Goal: Transaction & Acquisition: Purchase product/service

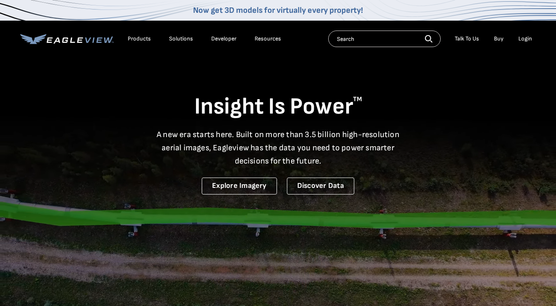
click at [521, 40] on div "Login" at bounding box center [525, 38] width 14 height 7
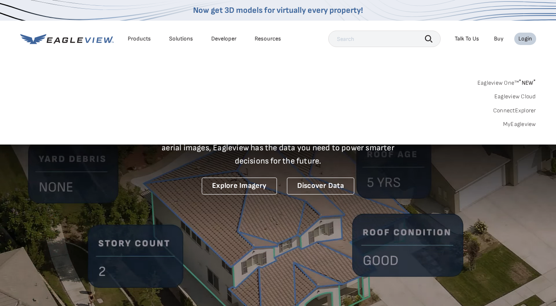
click at [524, 41] on div "Login" at bounding box center [525, 38] width 14 height 7
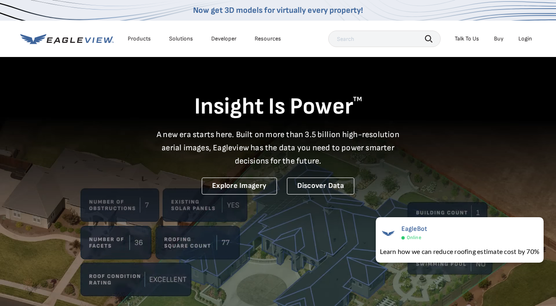
click at [522, 38] on div "Login" at bounding box center [525, 38] width 14 height 7
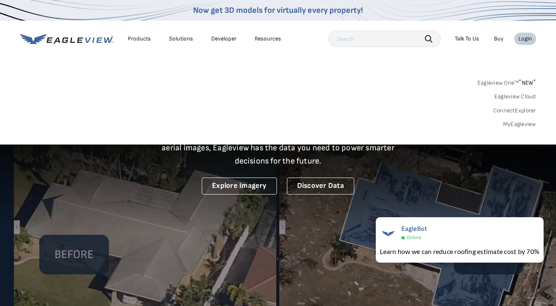
click at [522, 124] on link "MyEagleview" at bounding box center [519, 124] width 33 height 7
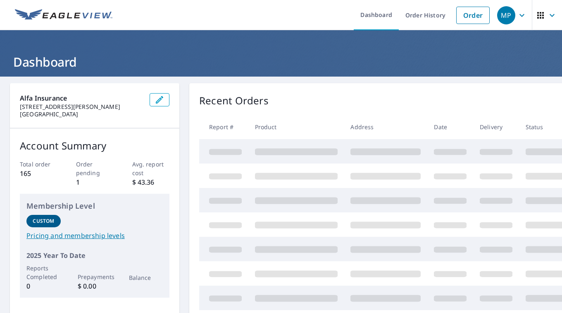
click at [468, 15] on link "Order" at bounding box center [472, 15] width 33 height 17
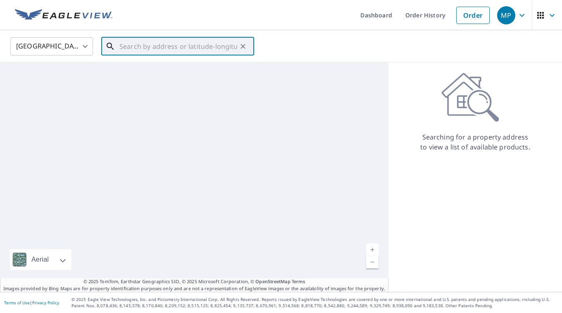
click at [177, 46] on input "text" at bounding box center [178, 46] width 118 height 23
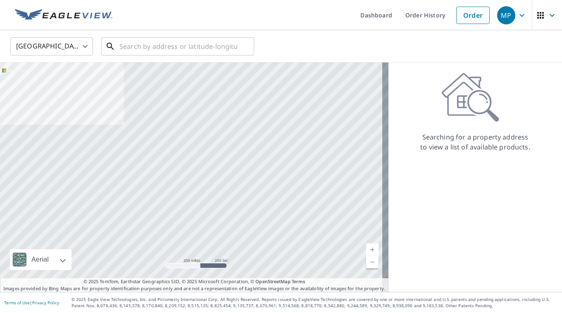
click at [206, 51] on input "text" at bounding box center [178, 46] width 118 height 23
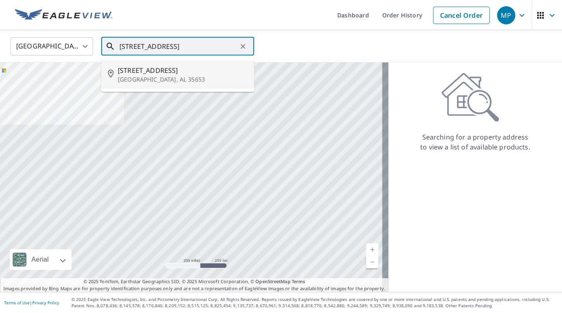
click at [159, 72] on span "1322 Waterloo Rd" at bounding box center [183, 70] width 130 height 10
type input "1322 Waterloo Rd Russellville, AL 35653"
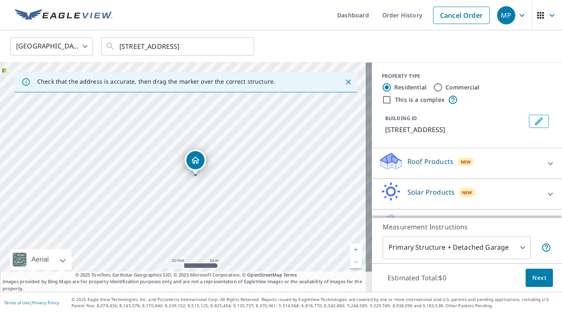
drag, startPoint x: 219, startPoint y: 161, endPoint x: 231, endPoint y: 160, distance: 12.4
click at [231, 160] on div "1322 Waterloo Rd Russellville, AL 35653" at bounding box center [186, 176] width 372 height 229
click at [479, 163] on div "Roof Products New" at bounding box center [460, 163] width 162 height 24
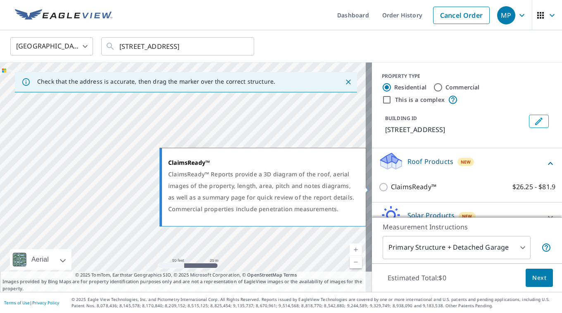
click at [423, 186] on p "ClaimsReady™" at bounding box center [413, 186] width 45 height 10
click at [391, 186] on input "ClaimsReady™ $26.25 - $81.9" at bounding box center [385, 187] width 12 height 10
checkbox input "true"
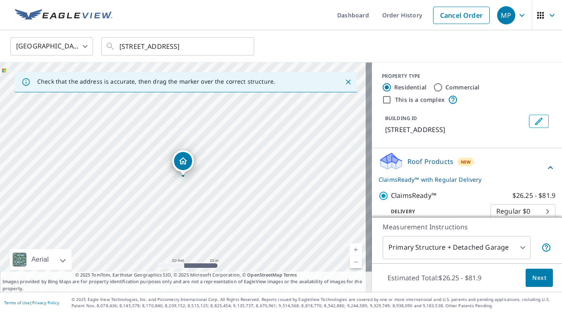
click at [459, 251] on body "MP MP Dashboard Order History Cancel Order MP United States US ​ 1322 Waterloo …" at bounding box center [281, 156] width 562 height 313
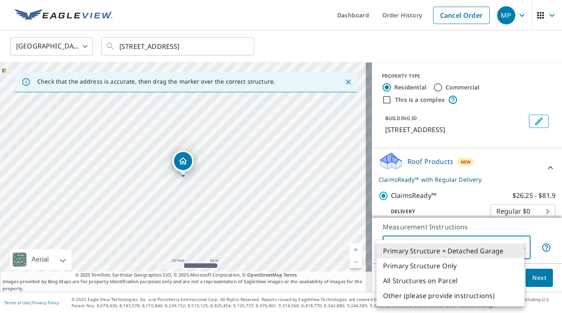
click at [451, 263] on li "Primary Structure Only" at bounding box center [451, 265] width 148 height 15
type input "2"
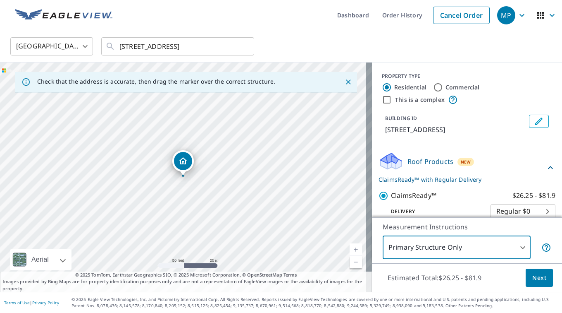
click at [526, 278] on button "Next" at bounding box center [539, 277] width 27 height 19
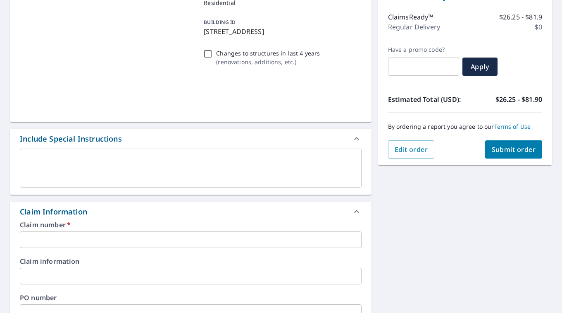
scroll to position [151, 0]
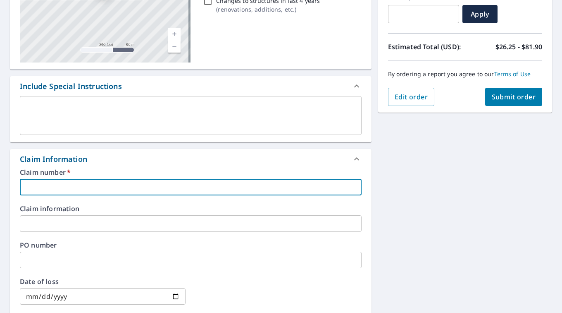
click at [110, 181] on input "text" at bounding box center [191, 187] width 342 height 17
type input "H0001123726"
click at [492, 95] on span "Submit order" at bounding box center [514, 96] width 44 height 9
